Goal: Information Seeking & Learning: Find contact information

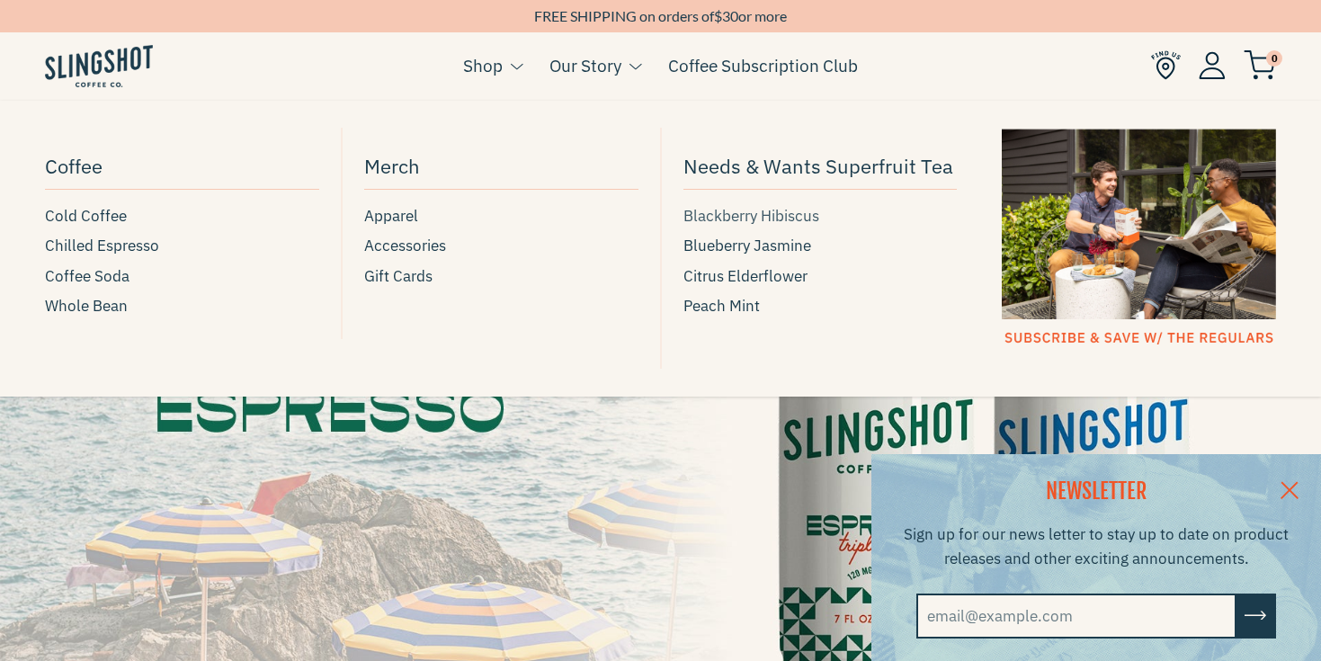
click at [745, 217] on span "Blackberry Hibiscus" at bounding box center [752, 216] width 136 height 24
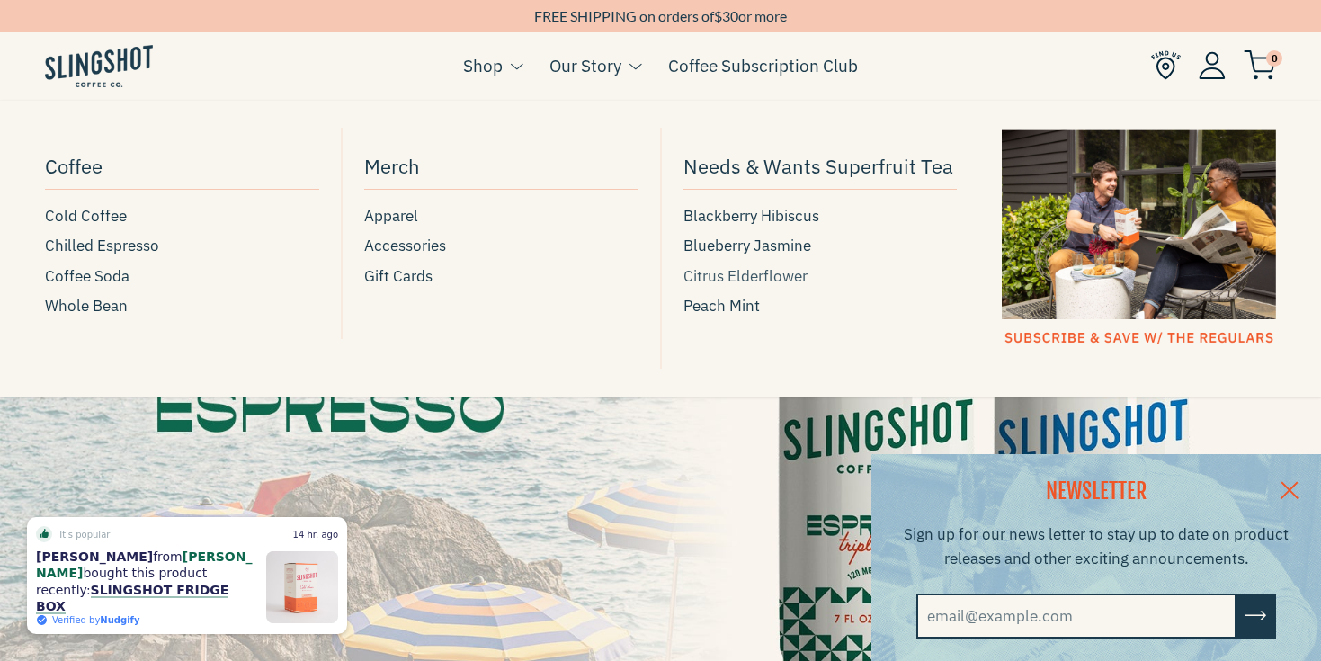
click at [713, 273] on span "Citrus Elderflower" at bounding box center [746, 276] width 124 height 24
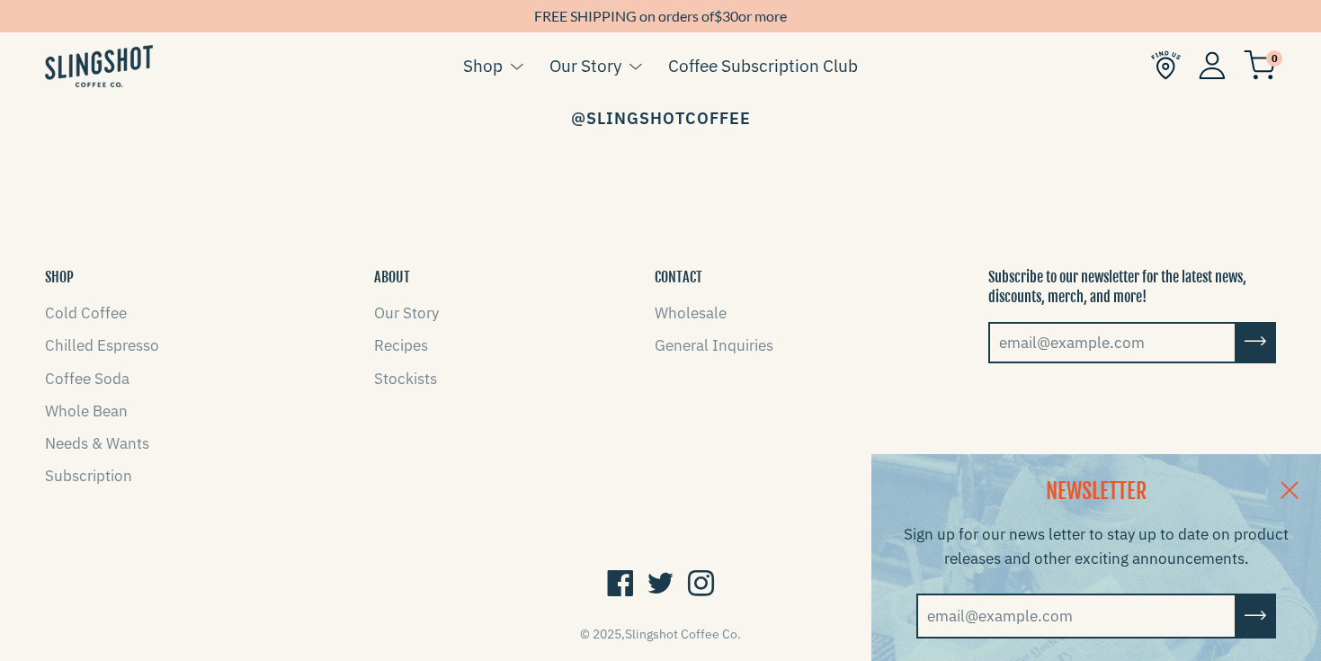
scroll to position [2673, 0]
click at [716, 337] on link "General Inquiries" at bounding box center [714, 347] width 119 height 20
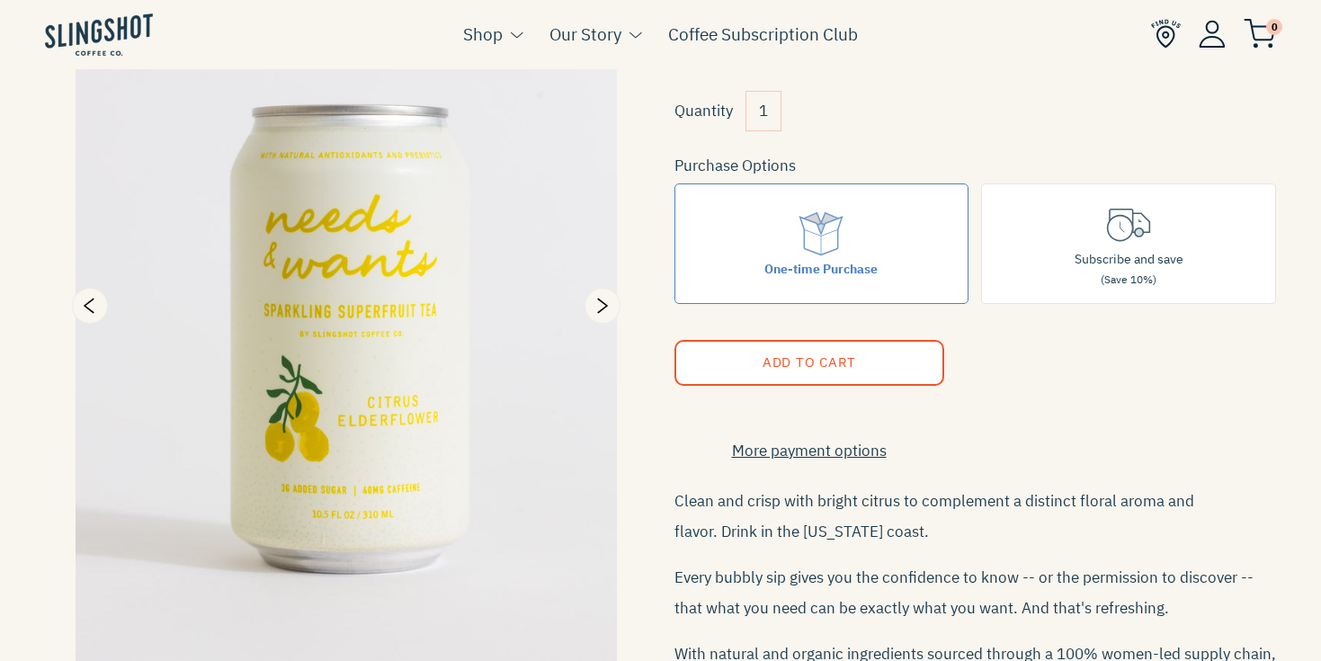
scroll to position [229, 0]
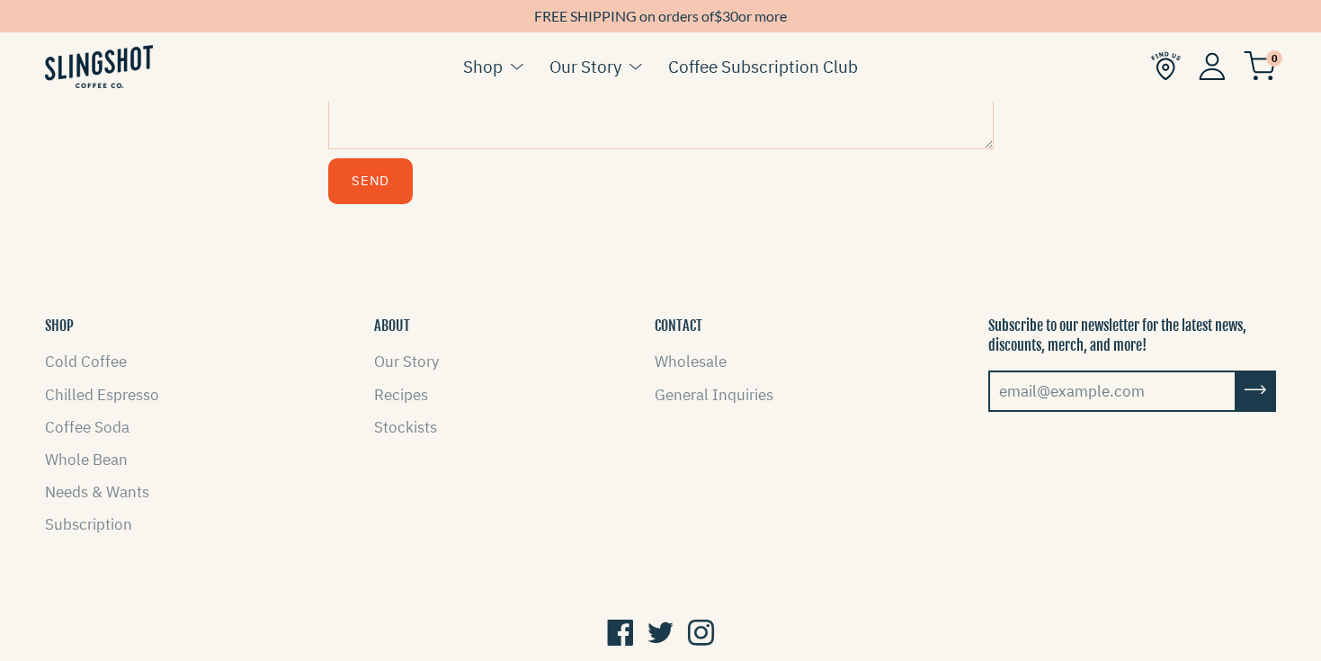
scroll to position [1017, 0]
